Goal: Transaction & Acquisition: Subscribe to service/newsletter

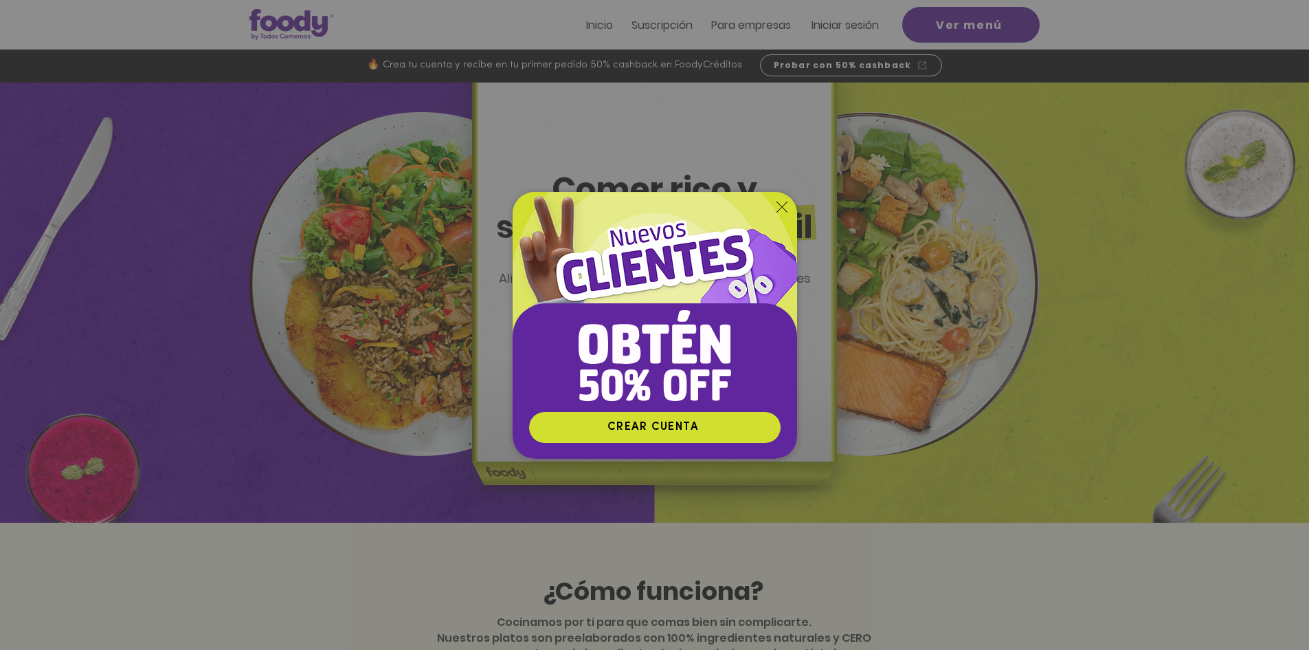
click at [990, 100] on div "Nuevos suscriptores 50% off" at bounding box center [654, 325] width 1309 height 650
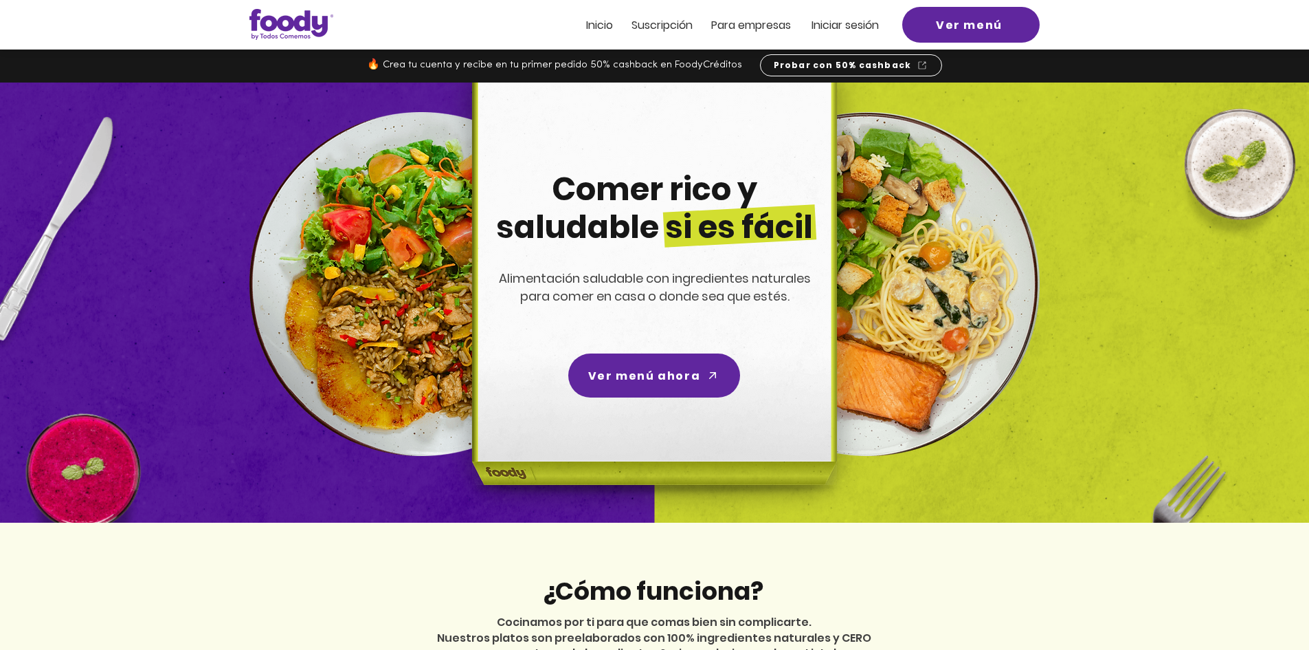
click at [855, 28] on span "Iniciar sesión" at bounding box center [845, 25] width 67 height 16
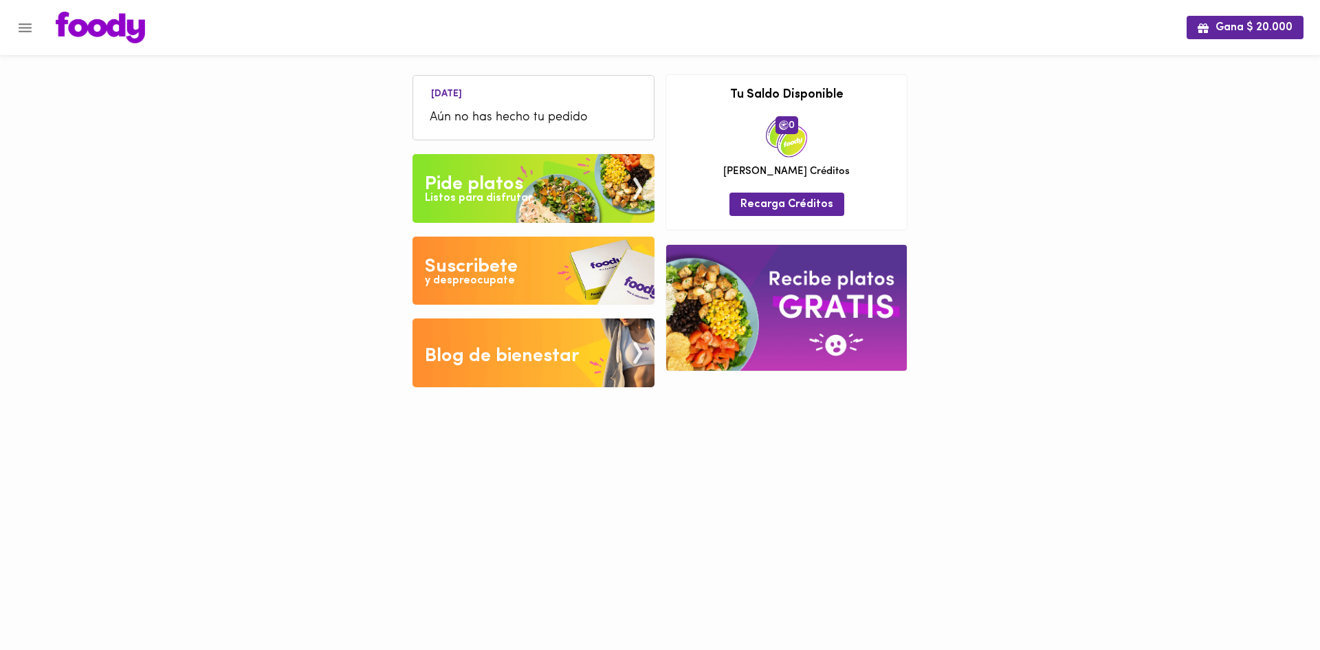
click at [524, 193] on div "Listos para disfrutar" at bounding box center [478, 198] width 107 height 16
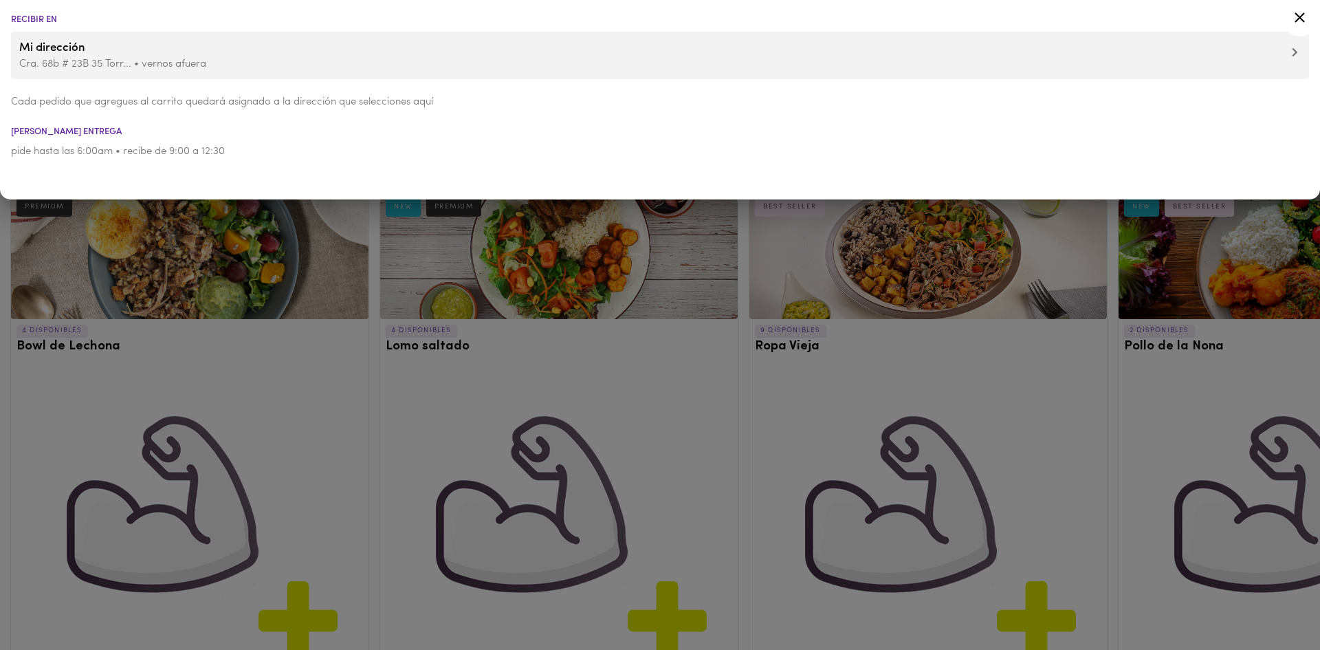
click at [159, 218] on div at bounding box center [660, 325] width 1320 height 650
